Goal: Information Seeking & Learning: Learn about a topic

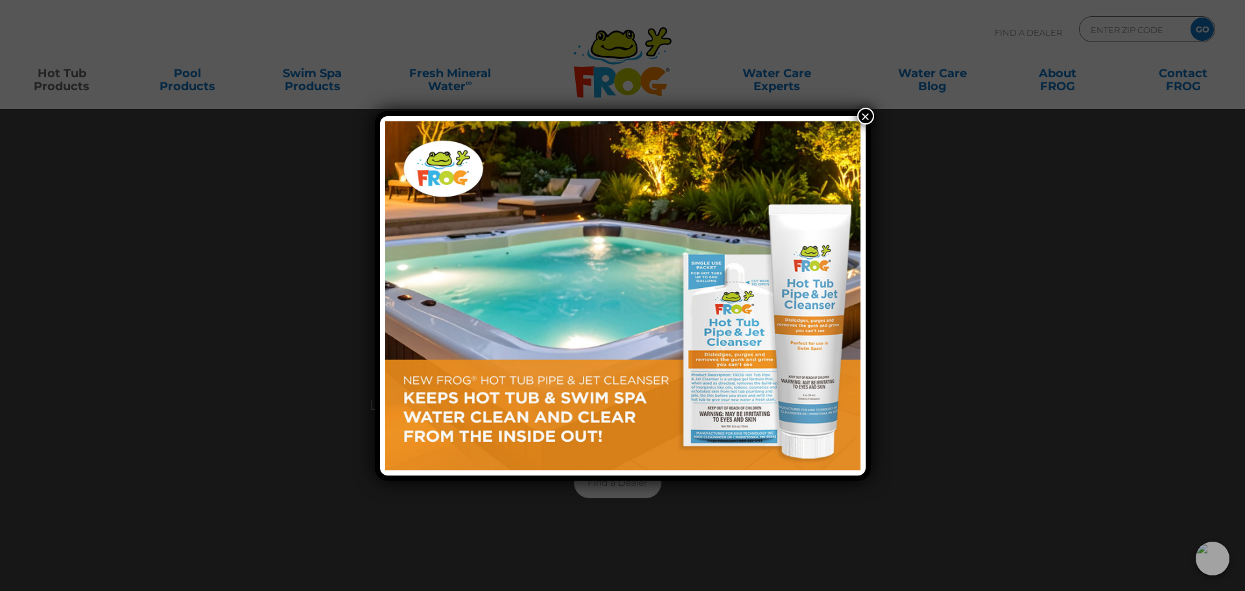
click at [868, 114] on button "×" at bounding box center [865, 116] width 17 height 17
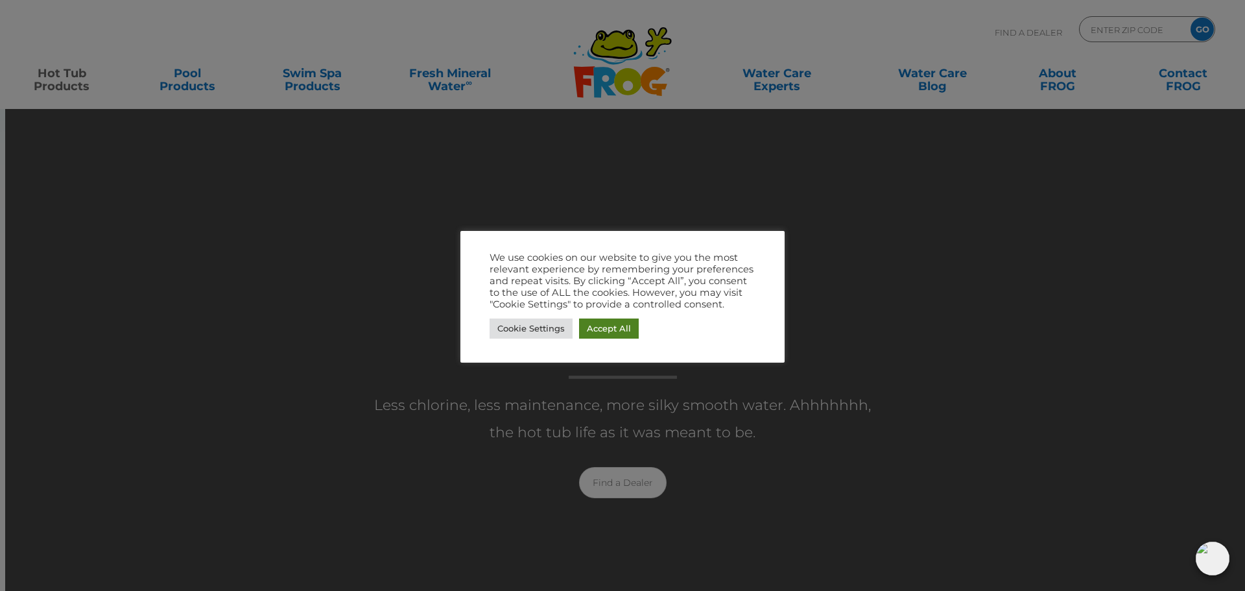
click at [593, 327] on link "Accept All" at bounding box center [609, 328] width 60 height 20
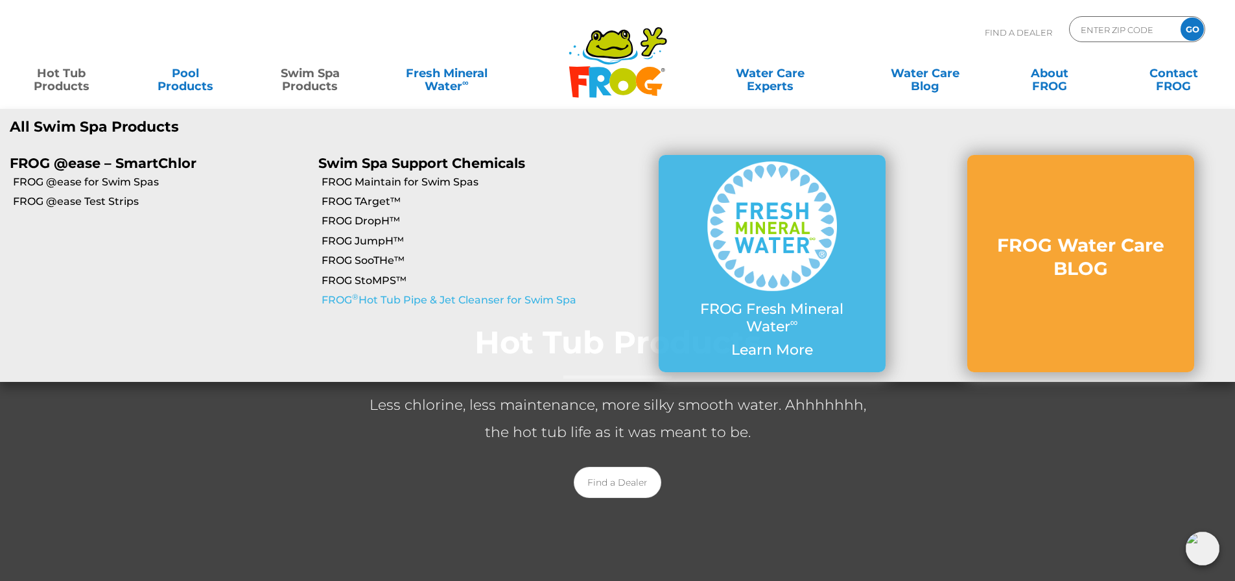
click at [390, 297] on link "FROG ® Hot Tub Pipe & Jet Cleanser for Swim Spa" at bounding box center [470, 300] width 296 height 14
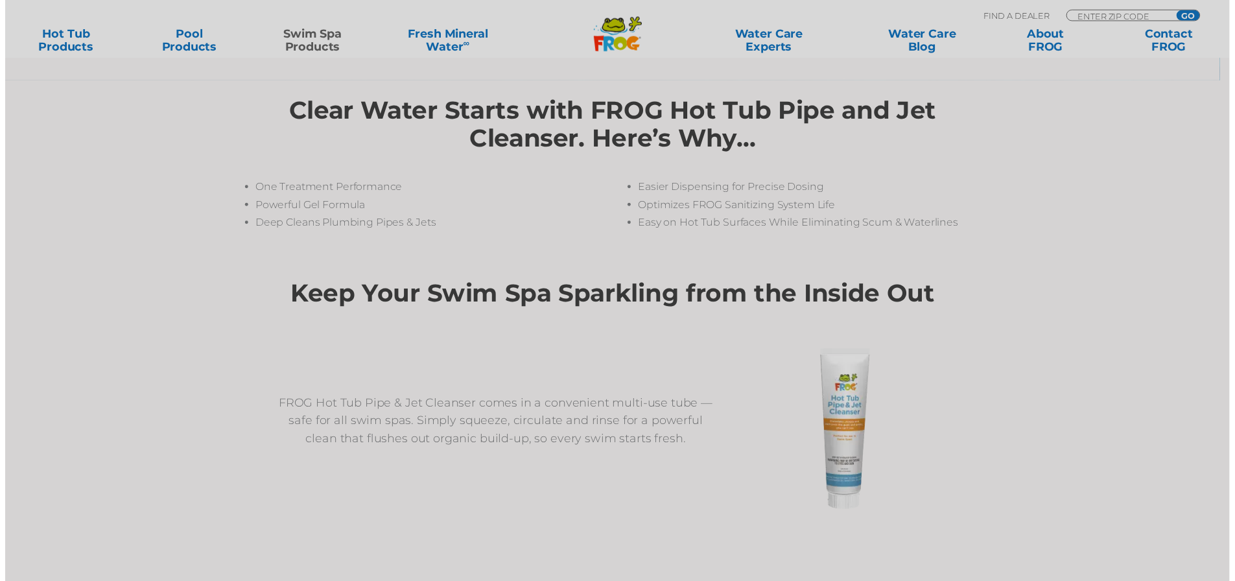
scroll to position [454, 0]
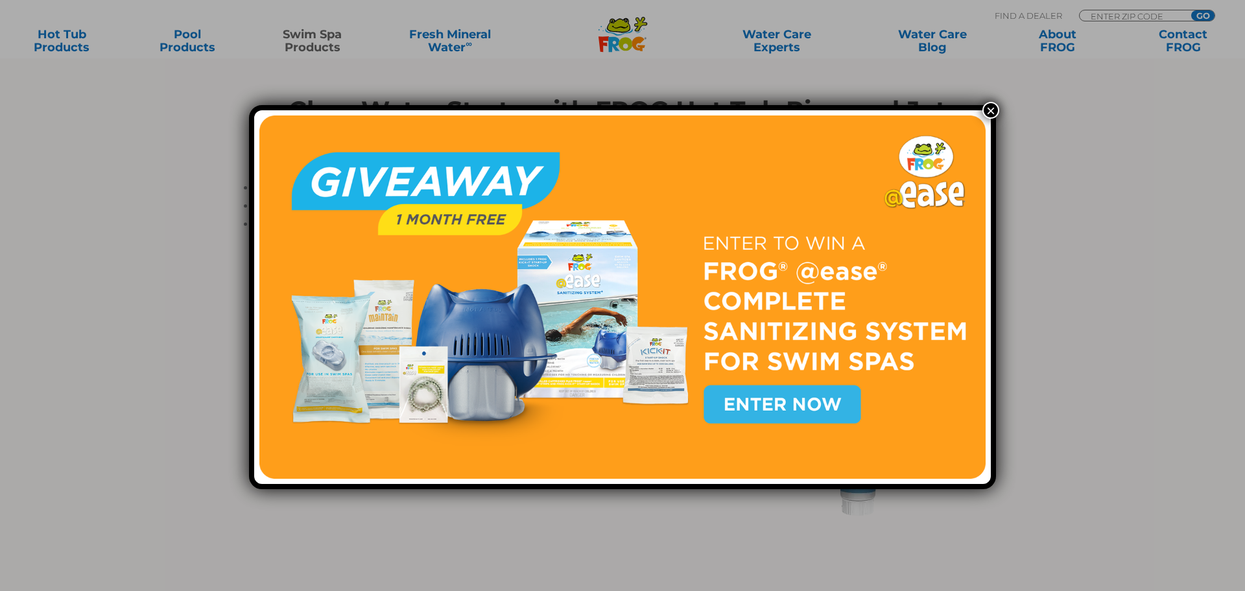
click at [987, 115] on button "×" at bounding box center [991, 110] width 17 height 17
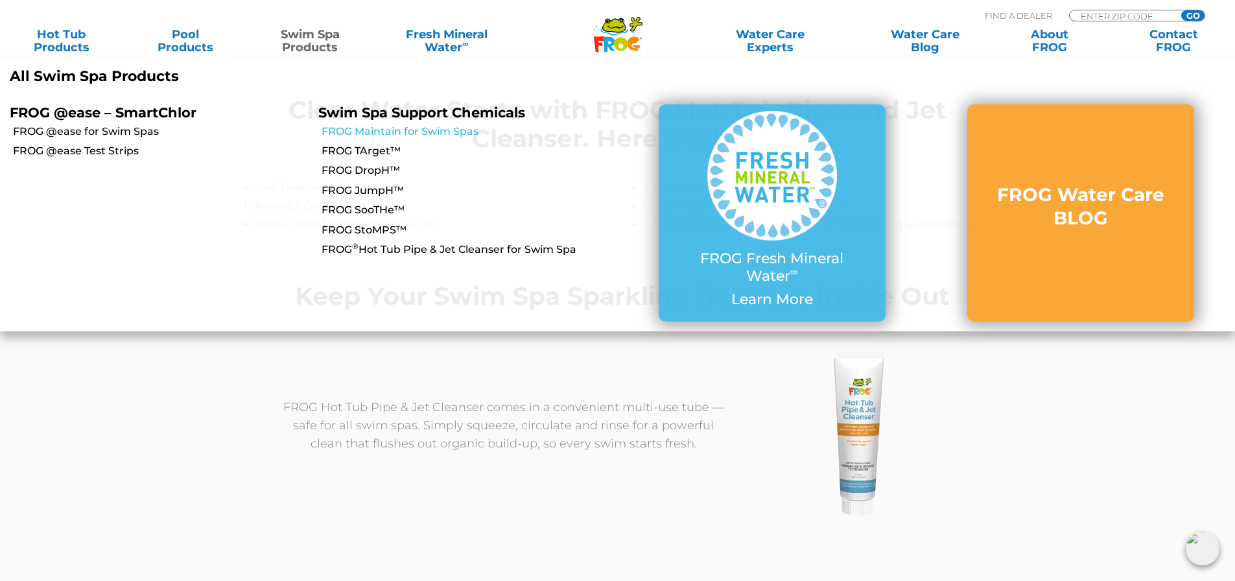
click at [362, 129] on link "FROG Maintain for Swim Spas" at bounding box center [470, 132] width 296 height 14
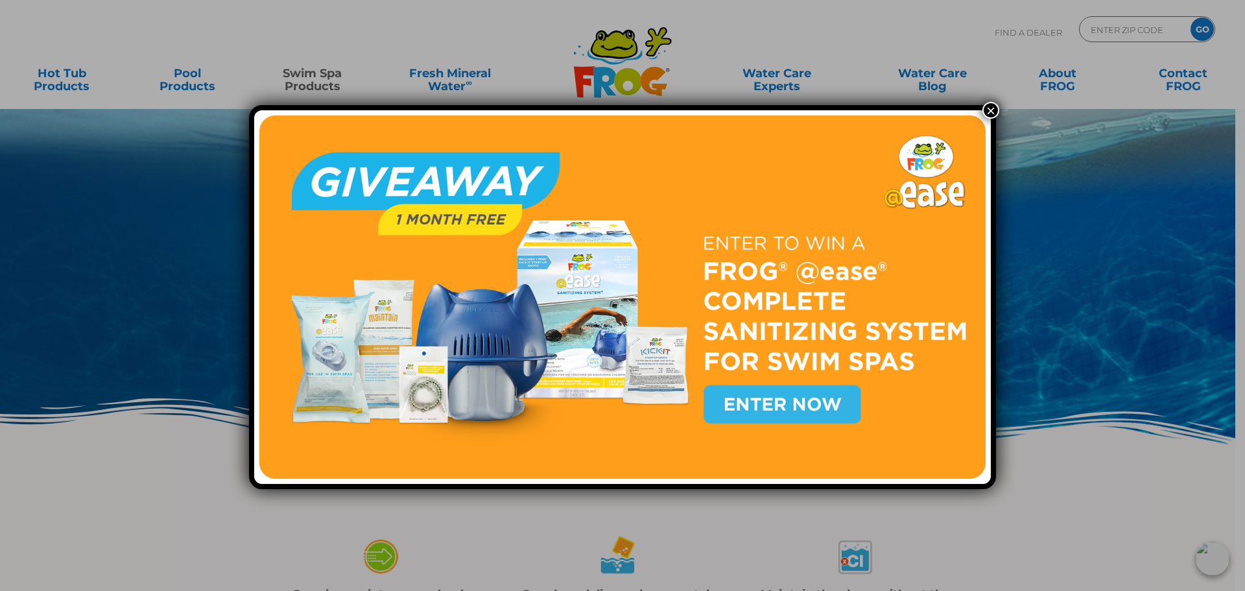
click at [986, 110] on button "×" at bounding box center [991, 110] width 17 height 17
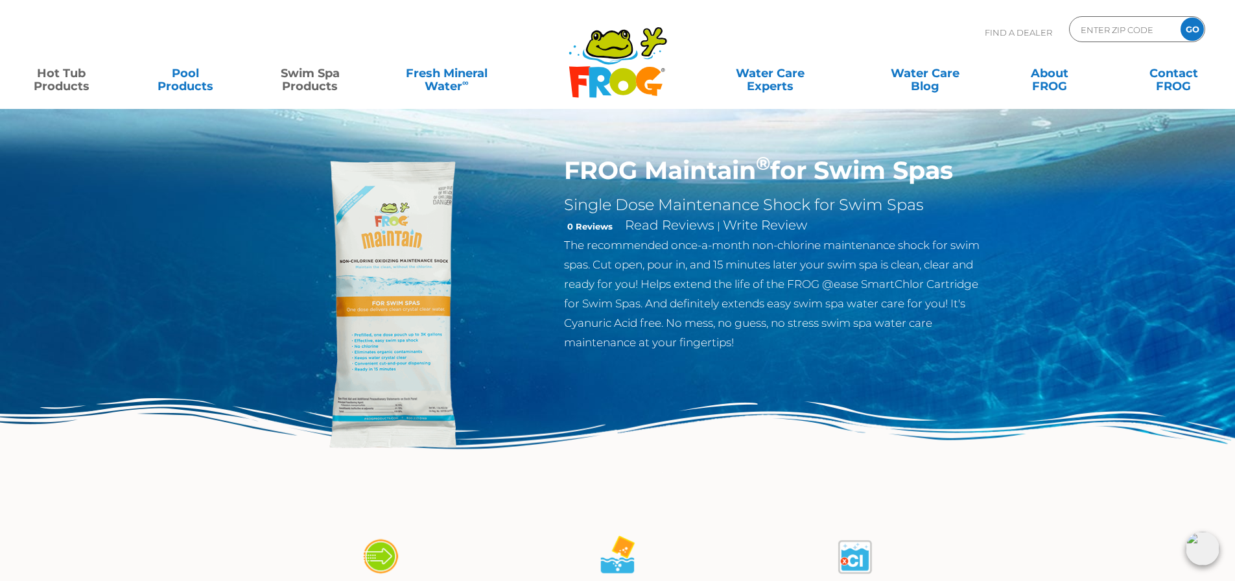
click at [43, 82] on link "Hot Tub Products" at bounding box center [61, 73] width 97 height 26
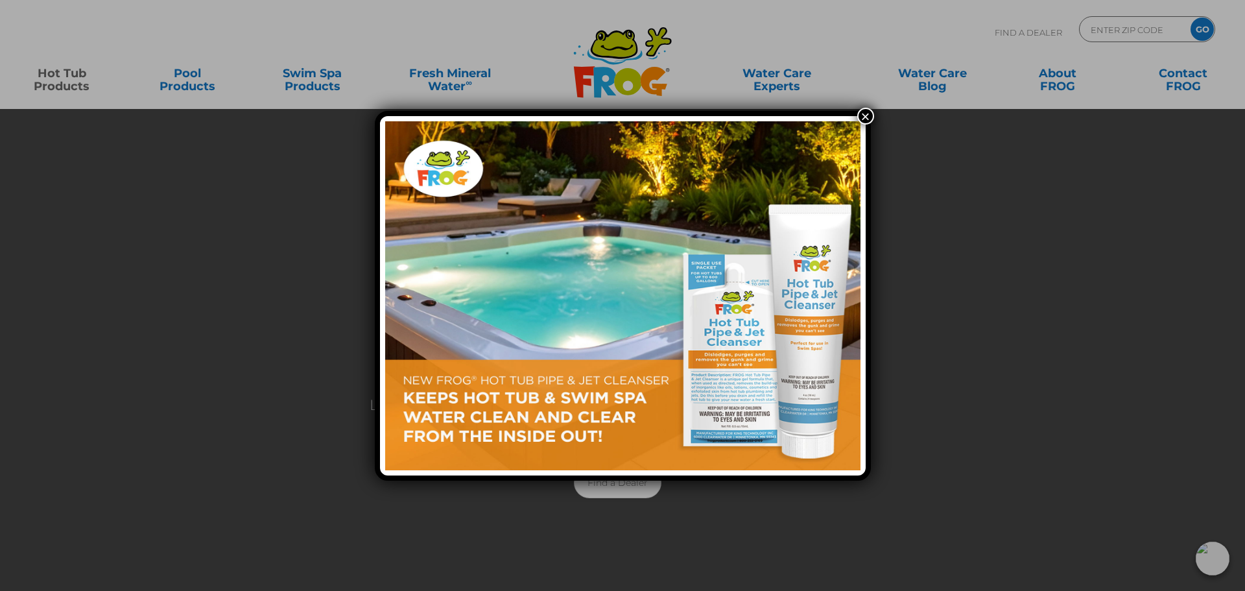
click at [866, 117] on button "×" at bounding box center [865, 116] width 17 height 17
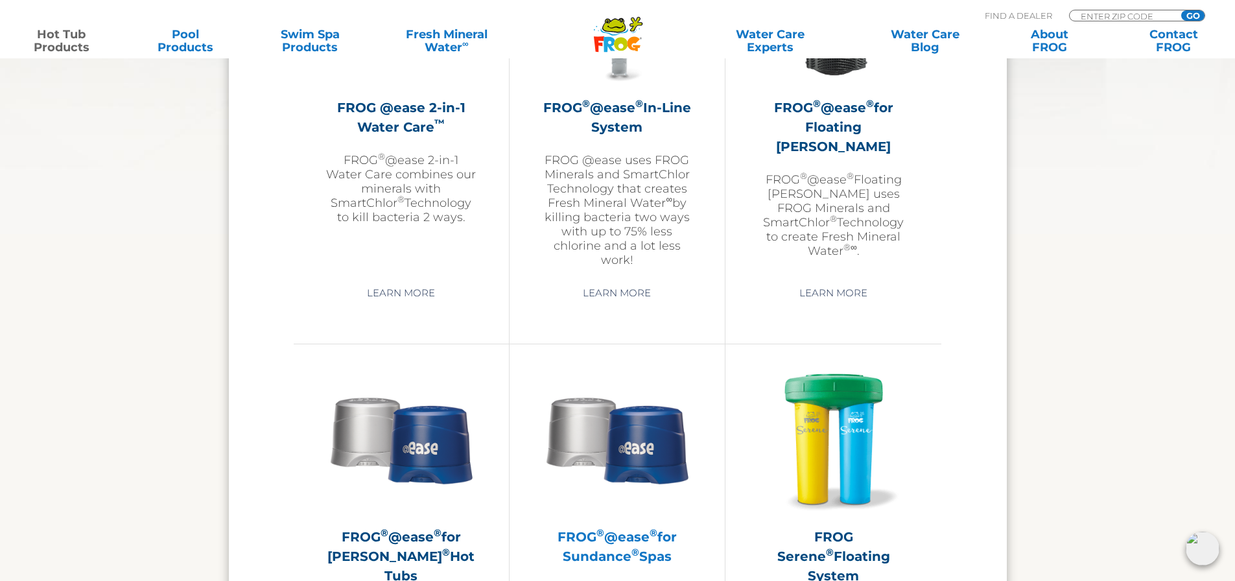
scroll to position [2270, 0]
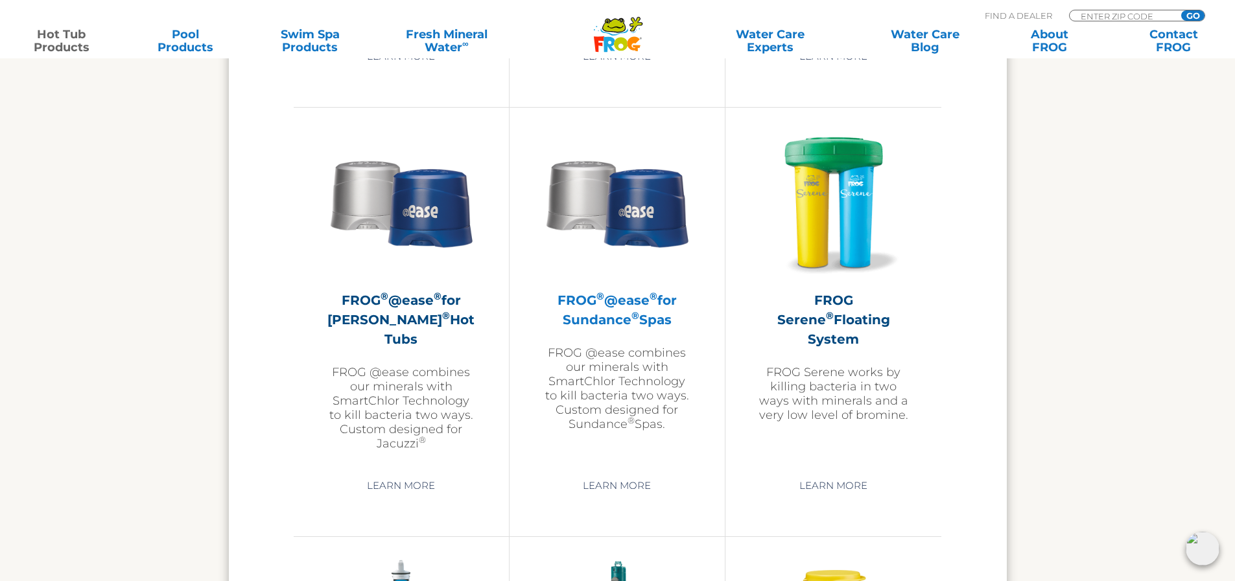
click at [644, 235] on img at bounding box center [617, 202] width 150 height 150
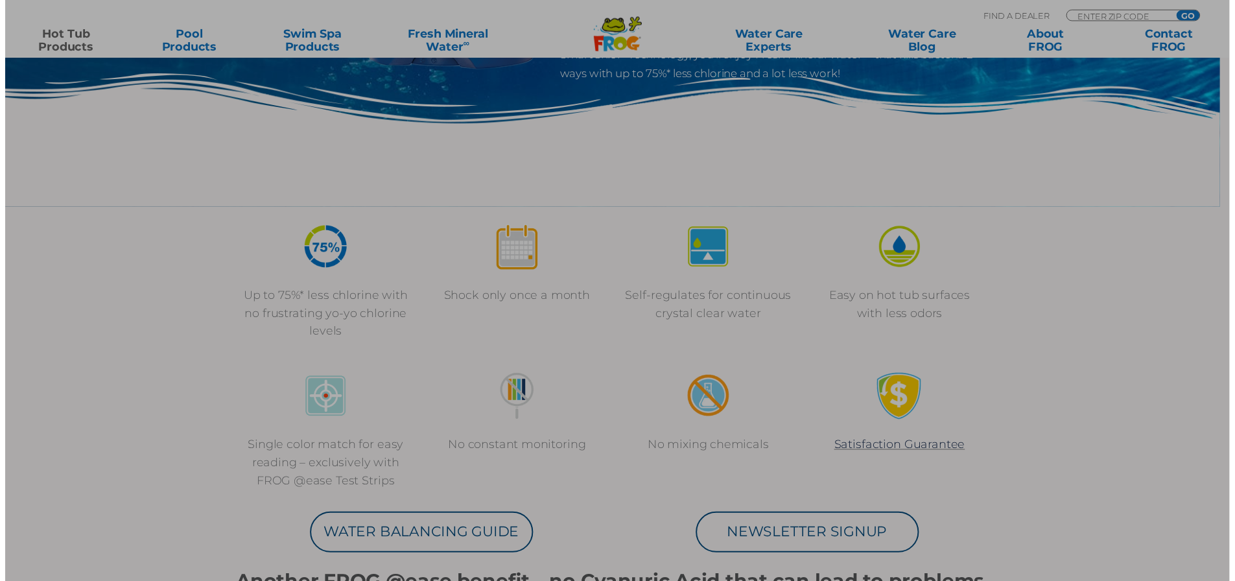
scroll to position [324, 0]
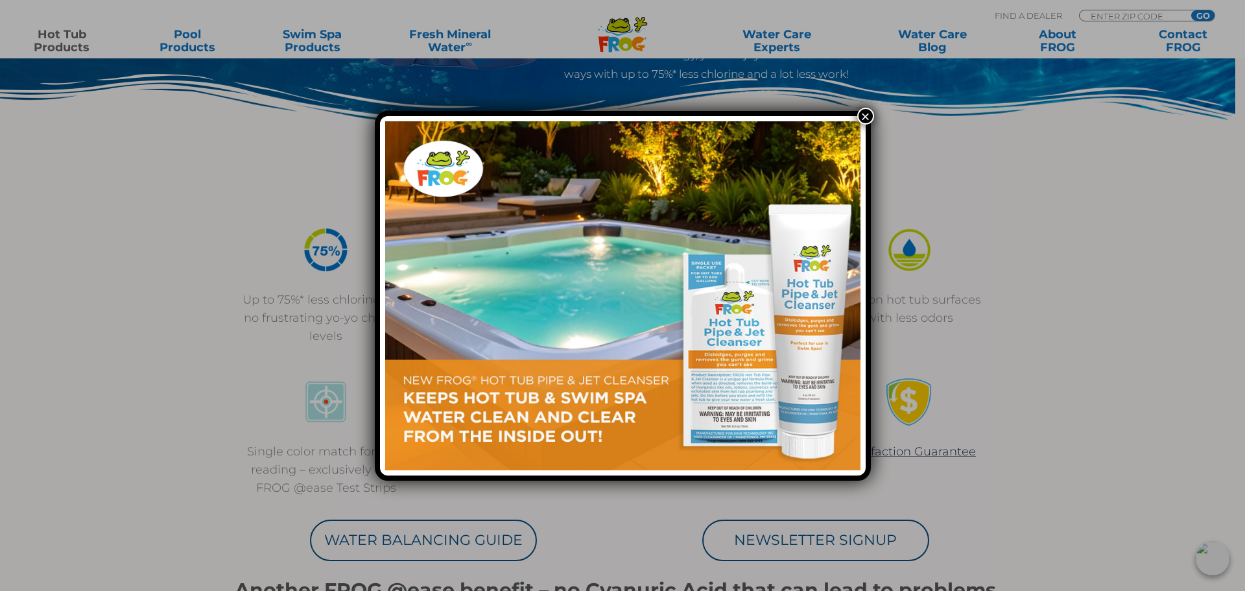
click at [861, 115] on button "×" at bounding box center [865, 116] width 17 height 17
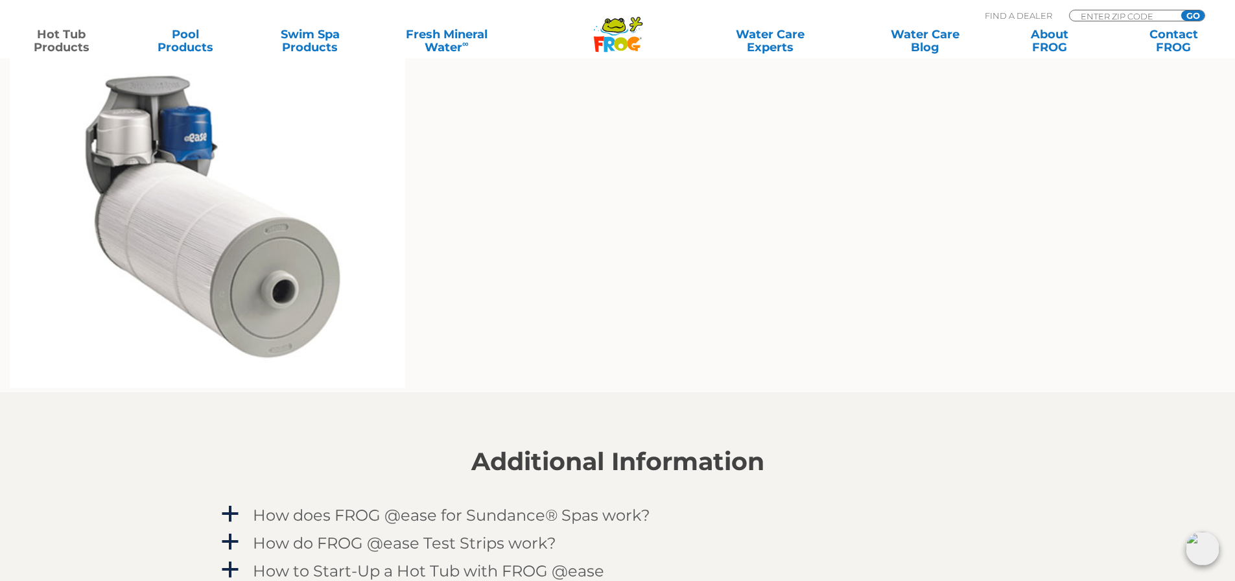
scroll to position [778, 0]
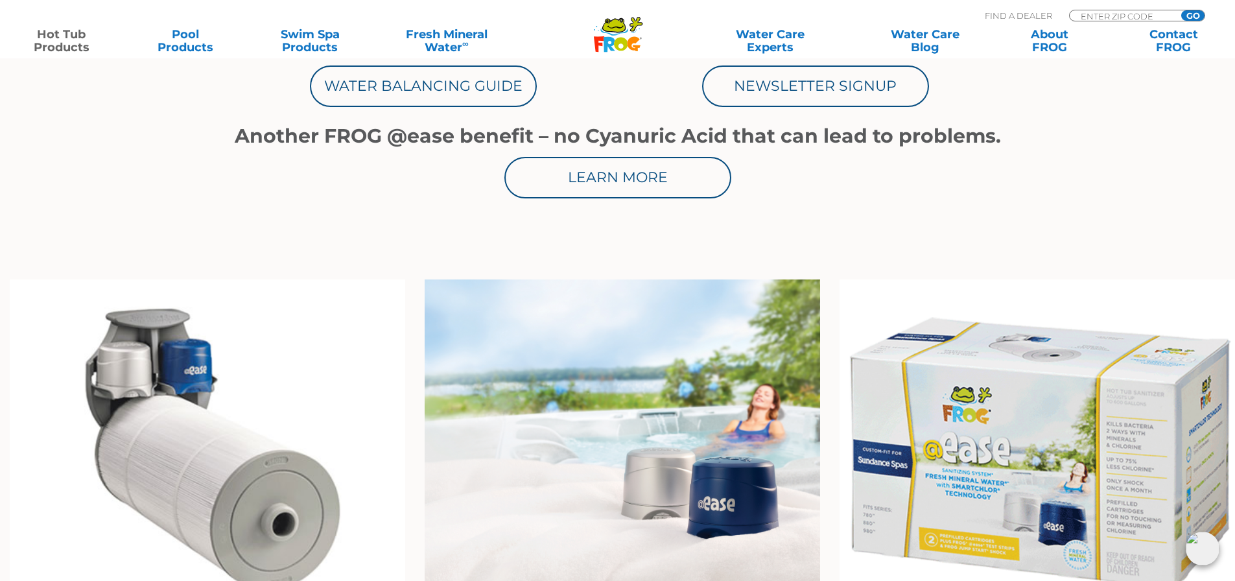
click at [149, 369] on img at bounding box center [208, 451] width 396 height 342
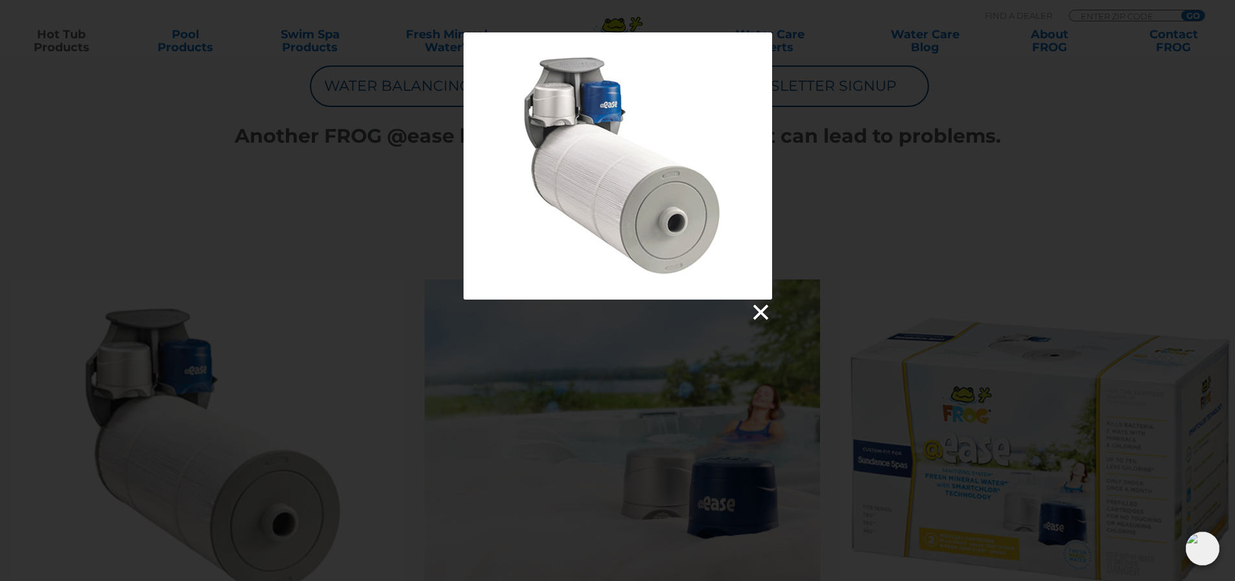
click at [763, 309] on link at bounding box center [759, 312] width 19 height 19
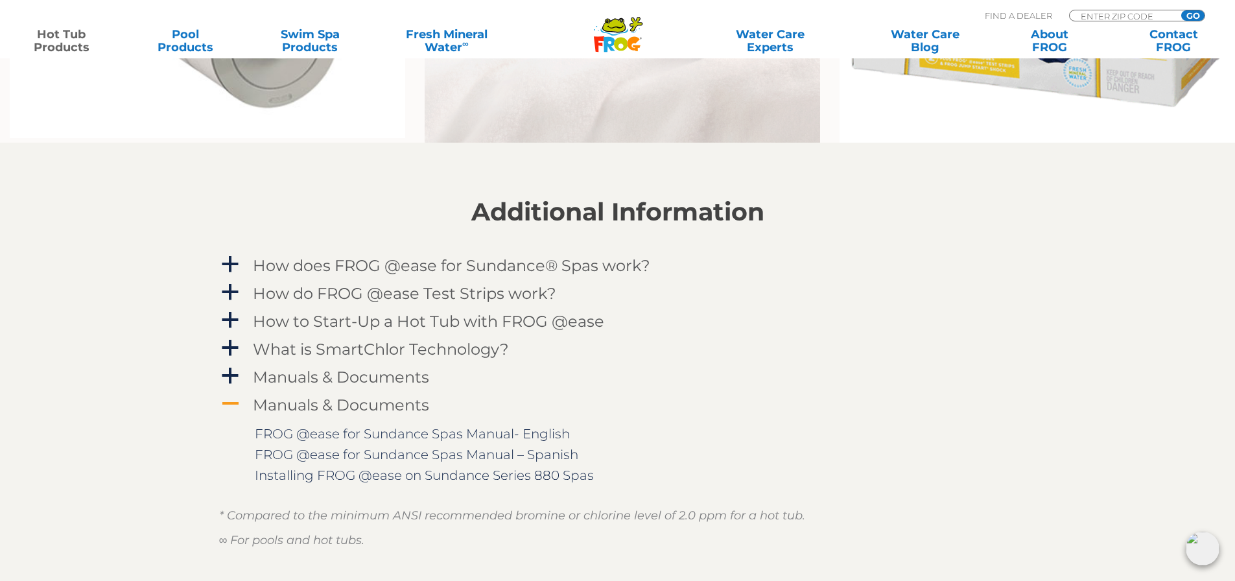
scroll to position [1297, 0]
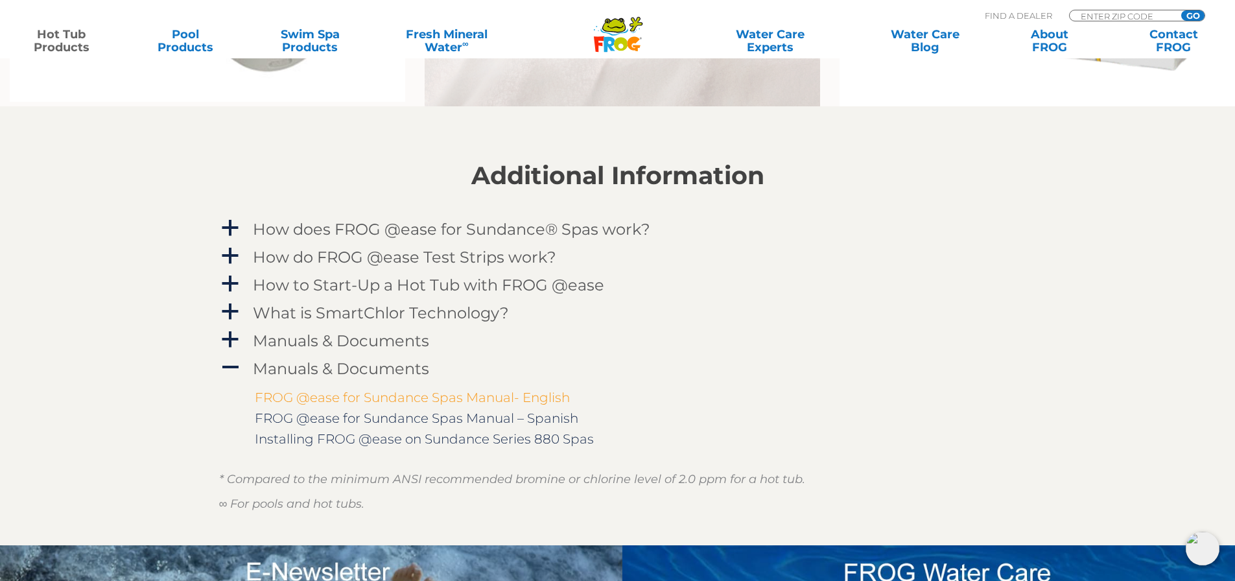
click at [412, 396] on link "FROG @ease for Sundance Spas Manual- English" at bounding box center [412, 398] width 315 height 16
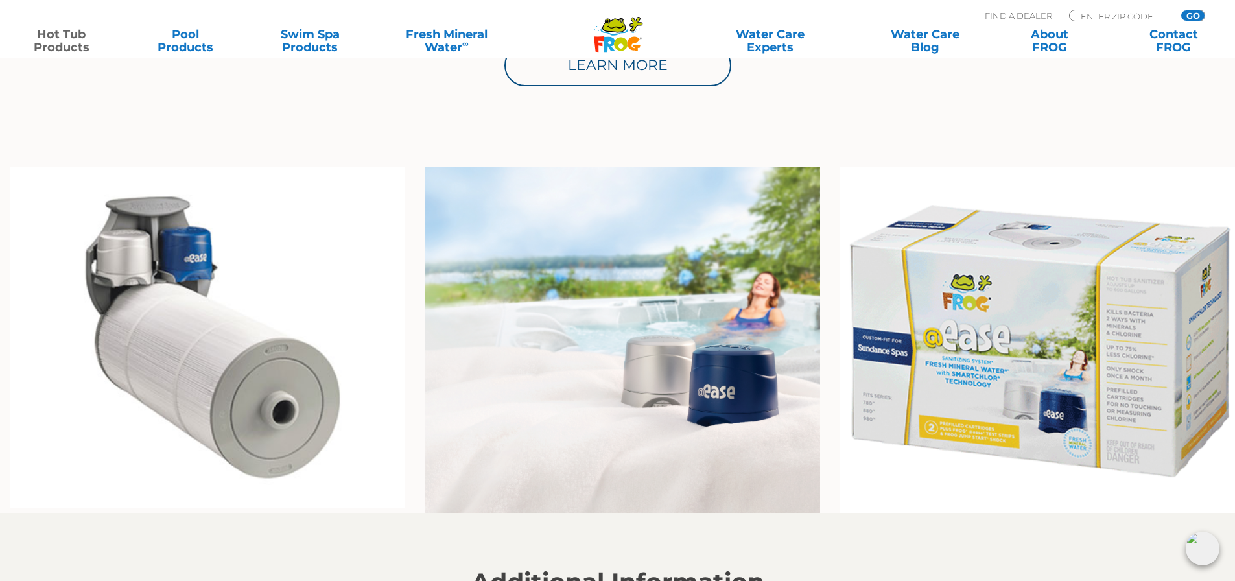
scroll to position [843, 0]
